Goal: Entertainment & Leisure: Consume media (video, audio)

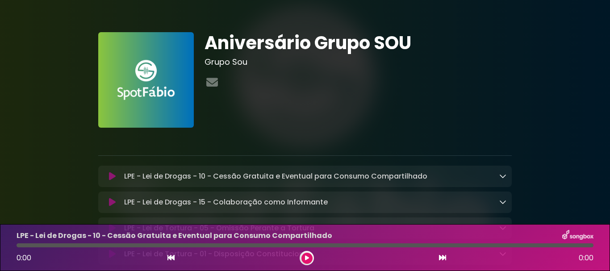
click at [307, 259] on icon at bounding box center [307, 258] width 4 height 5
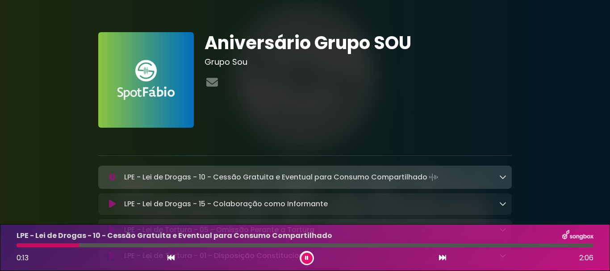
click at [504, 178] on icon at bounding box center [503, 176] width 7 height 7
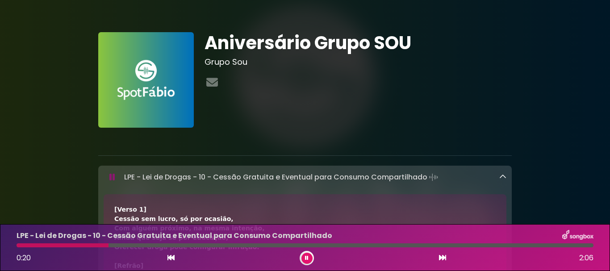
click at [504, 178] on icon at bounding box center [503, 176] width 7 height 7
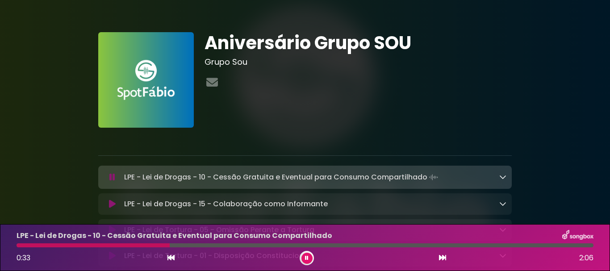
click at [440, 260] on icon at bounding box center [442, 257] width 7 height 7
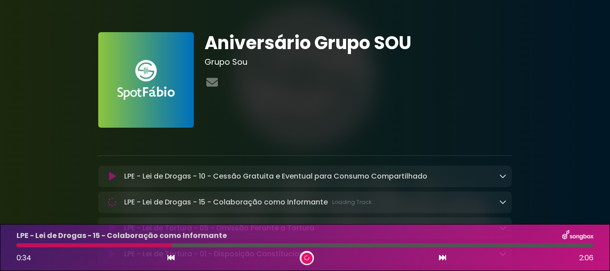
click at [440, 260] on icon at bounding box center [442, 257] width 7 height 7
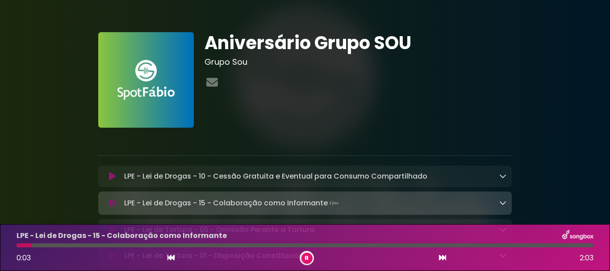
click at [442, 256] on icon at bounding box center [442, 257] width 7 height 7
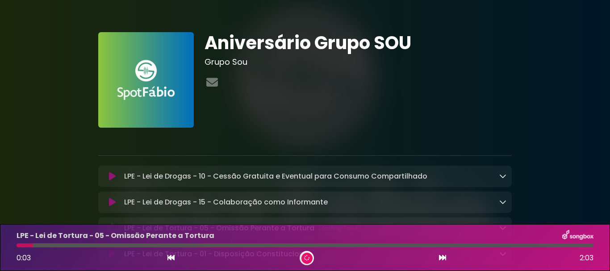
click at [442, 256] on icon at bounding box center [442, 257] width 7 height 7
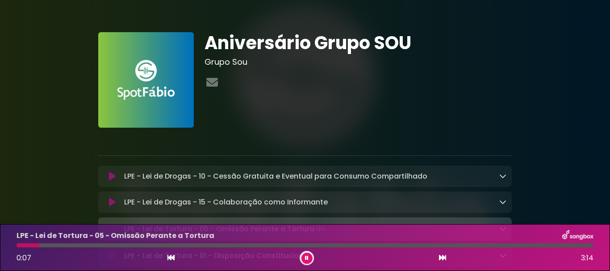
click at [440, 258] on icon at bounding box center [442, 257] width 7 height 7
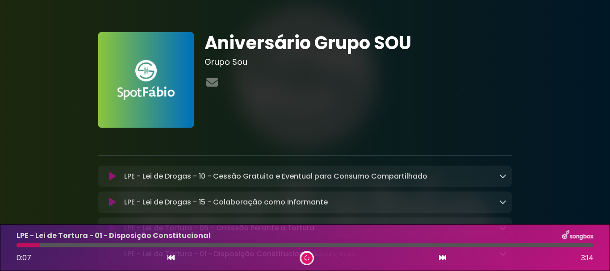
click at [440, 258] on icon at bounding box center [442, 257] width 7 height 7
